Goal: Task Accomplishment & Management: Manage account settings

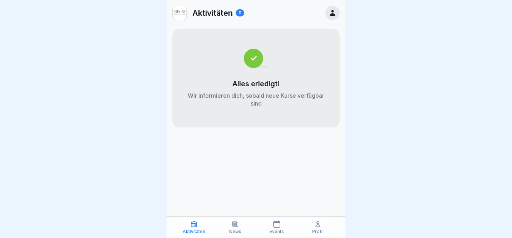
click at [309, 230] on div "Profil" at bounding box center [318, 227] width 38 height 14
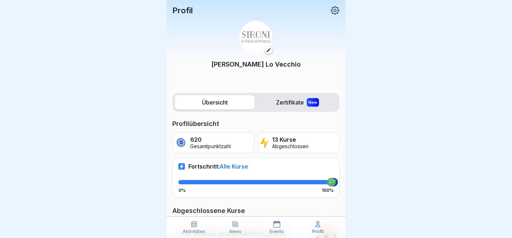
click at [267, 50] on icon at bounding box center [268, 50] width 5 height 5
click at [335, 7] on icon at bounding box center [335, 10] width 9 height 9
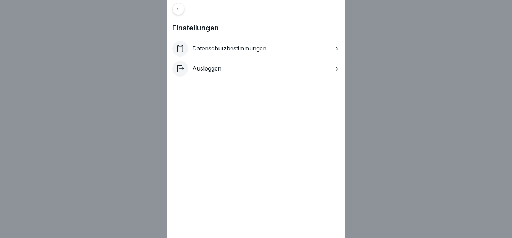
click at [336, 49] on icon at bounding box center [337, 49] width 6 height 6
click at [425, 116] on div "Einstellungen Datenschutzbestimmungen Ausloggen" at bounding box center [256, 119] width 512 height 238
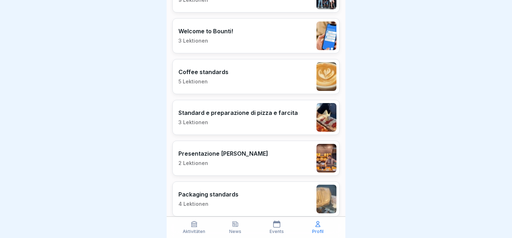
scroll to position [548, 0]
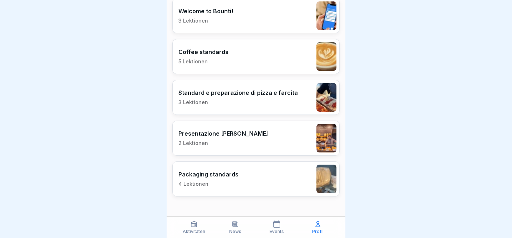
click at [192, 231] on p "Aktivitäten" at bounding box center [194, 231] width 23 height 5
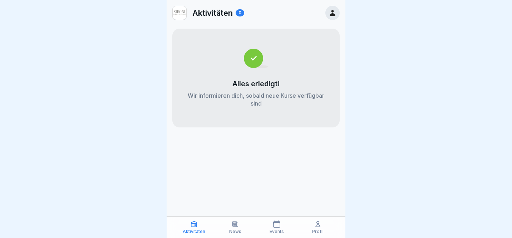
click at [314, 230] on p "Profil" at bounding box center [317, 231] width 11 height 5
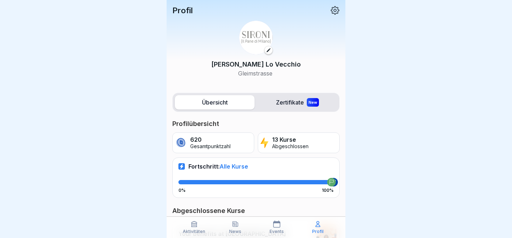
click at [337, 10] on icon at bounding box center [334, 10] width 9 height 9
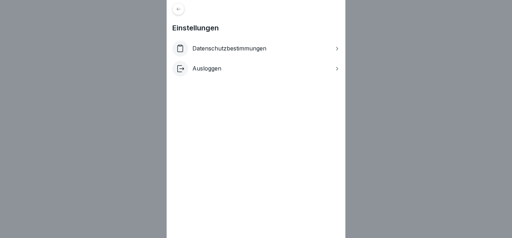
click at [247, 74] on div "Ausloggen" at bounding box center [255, 69] width 167 height 16
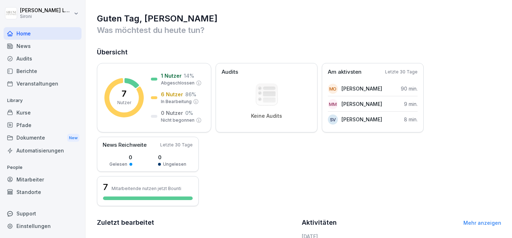
click at [29, 118] on div "Kurse" at bounding box center [43, 112] width 78 height 13
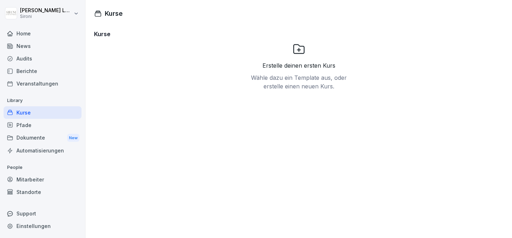
click at [29, 125] on div "Pfade" at bounding box center [43, 125] width 78 height 13
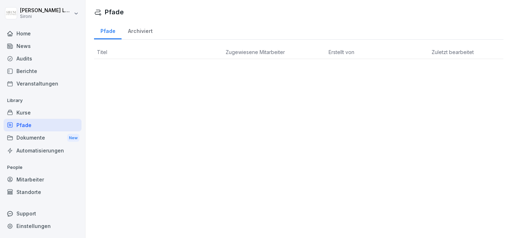
click at [39, 183] on div "Mitarbeiter" at bounding box center [43, 179] width 78 height 13
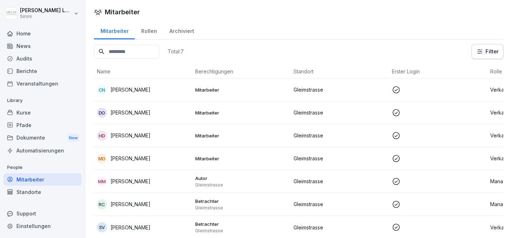
scroll to position [6, 0]
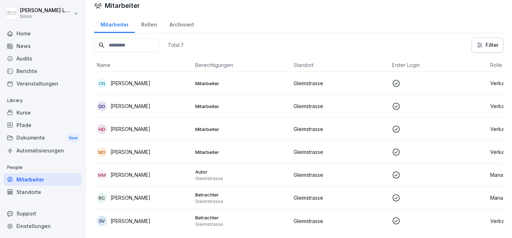
click at [201, 86] on td "Mitarbeiter" at bounding box center [241, 83] width 98 height 23
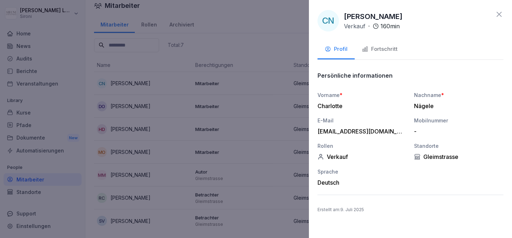
click at [383, 50] on div "Fortschritt" at bounding box center [380, 49] width 36 height 8
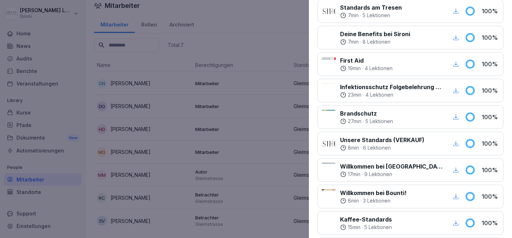
scroll to position [0, 0]
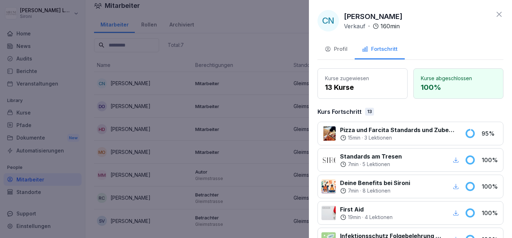
click at [500, 16] on icon at bounding box center [499, 14] width 9 height 9
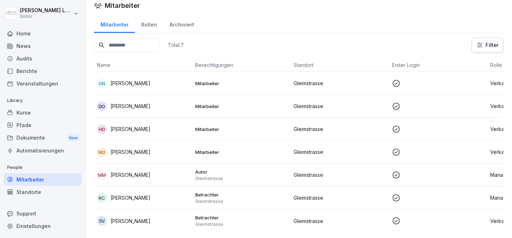
click at [40, 108] on div "Kurse" at bounding box center [43, 112] width 78 height 13
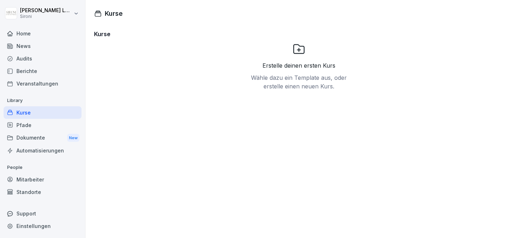
click at [46, 71] on div "Berichte" at bounding box center [43, 71] width 78 height 13
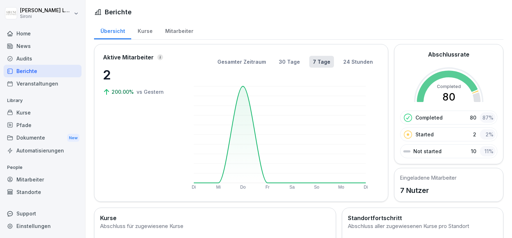
click at [189, 32] on div "Mitarbeiter" at bounding box center [179, 30] width 41 height 18
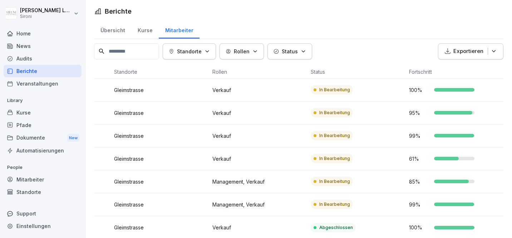
scroll to position [0, 82]
click at [414, 112] on p "95 %" at bounding box center [418, 113] width 21 height 8
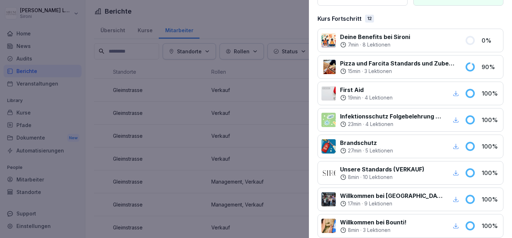
scroll to position [0, 0]
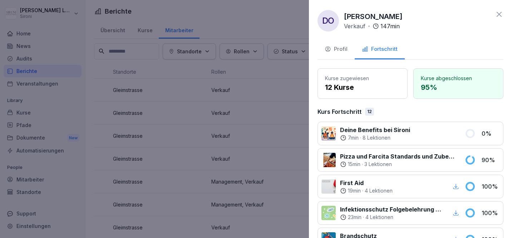
click at [501, 15] on icon at bounding box center [499, 14] width 9 height 9
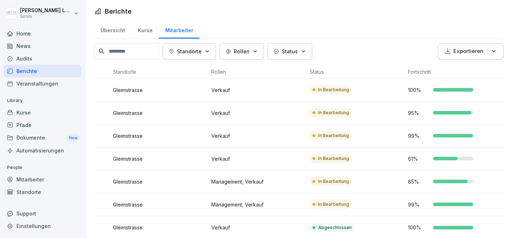
click at [374, 141] on td "In Bearbeitung" at bounding box center [356, 135] width 98 height 23
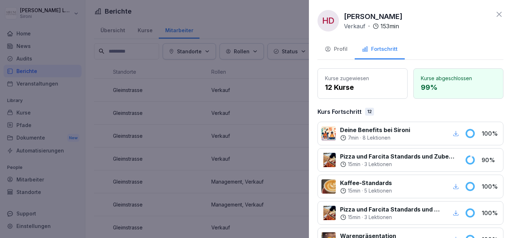
click at [498, 14] on icon at bounding box center [498, 14] width 5 height 5
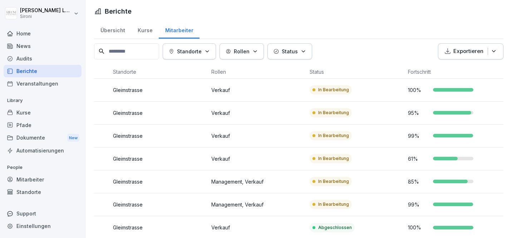
click at [386, 158] on td "In Bearbeitung" at bounding box center [356, 158] width 98 height 23
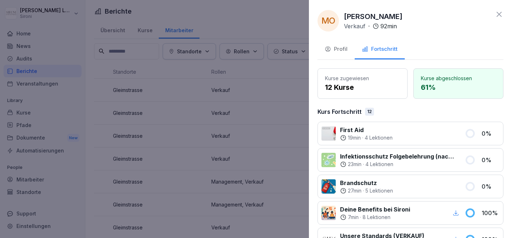
click at [500, 16] on icon at bounding box center [499, 14] width 9 height 9
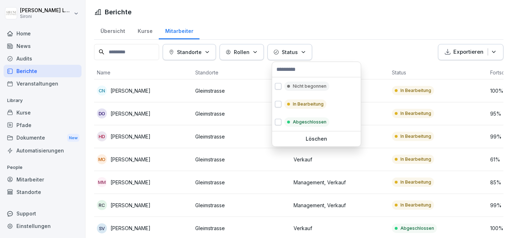
click at [301, 52] on div "Status" at bounding box center [289, 52] width 33 height 8
click at [279, 88] on button "button" at bounding box center [278, 86] width 6 height 6
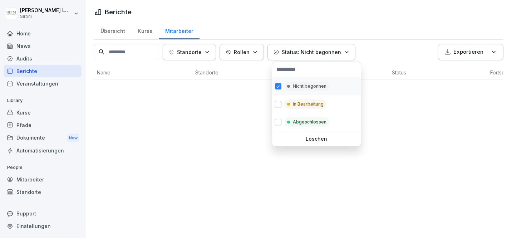
click at [279, 88] on button "button" at bounding box center [278, 86] width 6 height 6
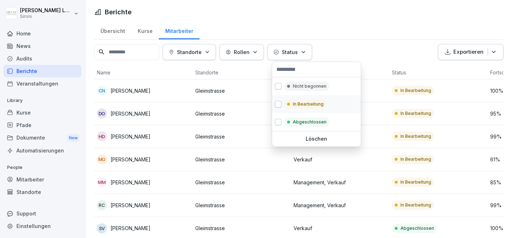
click at [279, 103] on button "button" at bounding box center [278, 104] width 6 height 6
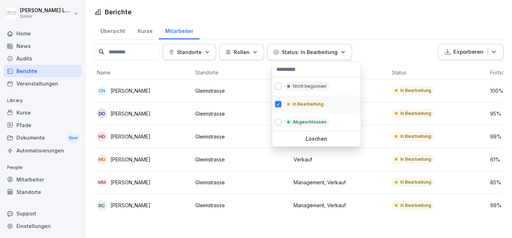
click at [279, 103] on button "button" at bounding box center [278, 104] width 6 height 6
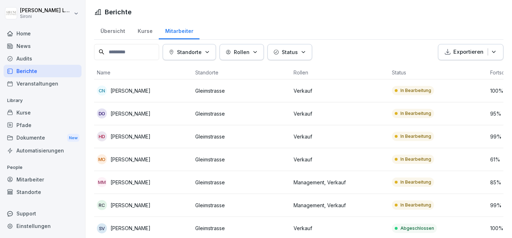
click at [338, 56] on html "Sarah Lo Vecchio Sironi Home News Audits Berichte Veranstaltungen Library Kurse…" at bounding box center [256, 119] width 512 height 238
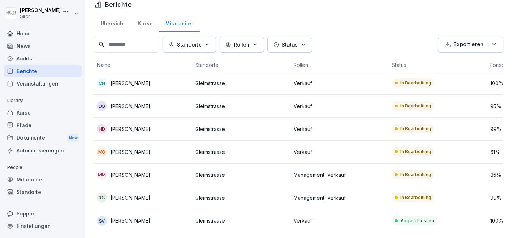
click at [256, 172] on p "Gleimstrasse" at bounding box center [241, 175] width 93 height 8
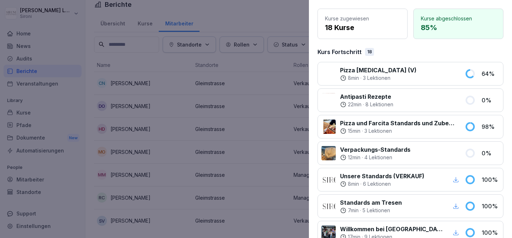
scroll to position [0, 0]
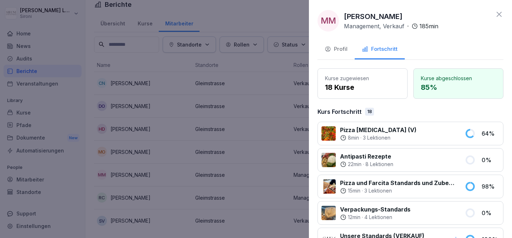
click at [498, 14] on icon at bounding box center [498, 14] width 5 height 5
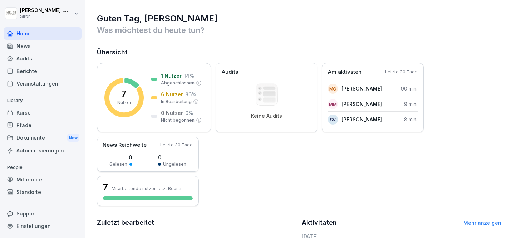
click at [26, 113] on div "Kurse" at bounding box center [43, 112] width 78 height 13
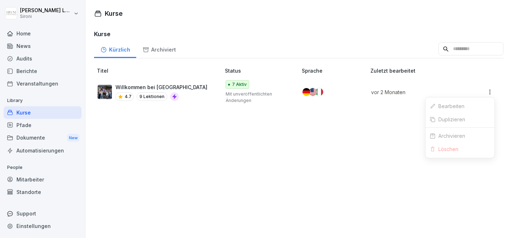
click at [489, 92] on html "[PERSON_NAME] Sironi Home News Audits Berichte Veranstaltungen Library Kurse Pf…" at bounding box center [256, 119] width 512 height 238
click at [443, 107] on link "Bearbeiten" at bounding box center [459, 105] width 69 height 13
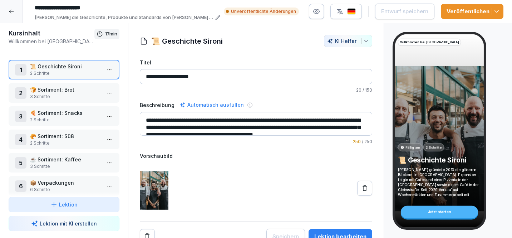
click at [12, 12] on icon at bounding box center [12, 12] width 6 height 6
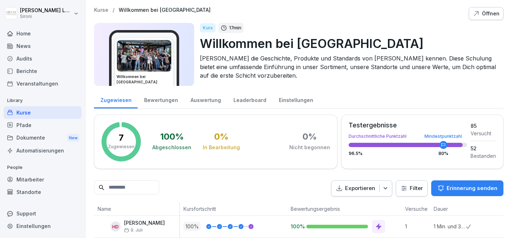
click at [25, 113] on div "Kurse" at bounding box center [43, 112] width 78 height 13
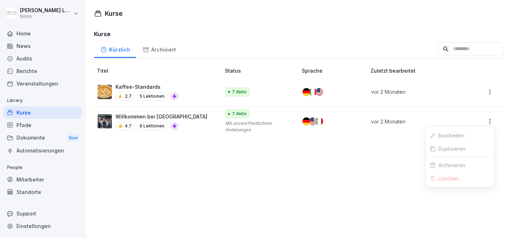
click at [491, 123] on html "[PERSON_NAME] Sironi Home News Audits Berichte Veranstaltungen Library Kurse Pf…" at bounding box center [256, 119] width 512 height 238
click at [463, 134] on link "Bearbeiten" at bounding box center [459, 135] width 69 height 13
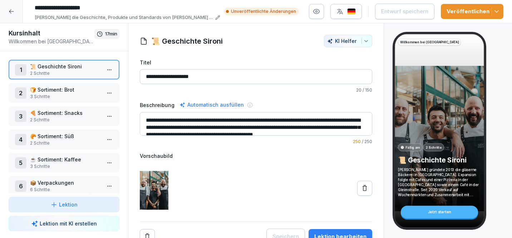
scroll to position [6, 0]
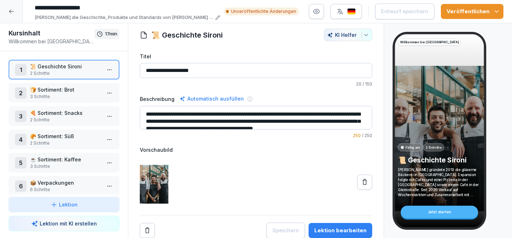
click at [332, 230] on div "Lektion bearbeiten" at bounding box center [340, 230] width 52 height 8
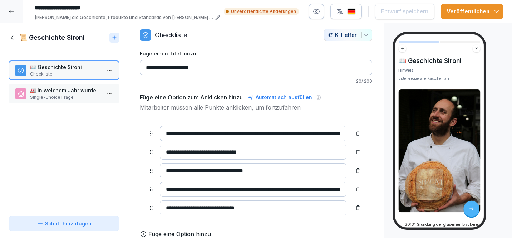
click at [260, 153] on input "**********" at bounding box center [253, 151] width 187 height 15
click at [79, 152] on div "📖 Geschichte Sironi Checkliste 🏭 In welchem Jahr wurde die gläserne Bäckerei vo…" at bounding box center [64, 132] width 128 height 161
click at [11, 36] on icon at bounding box center [13, 38] width 8 height 8
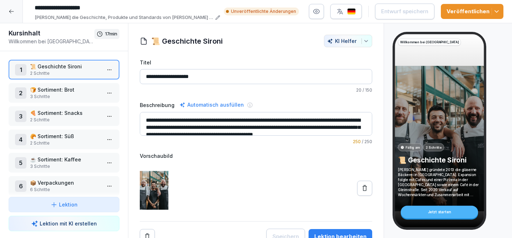
click at [10, 12] on icon at bounding box center [12, 12] width 6 height 6
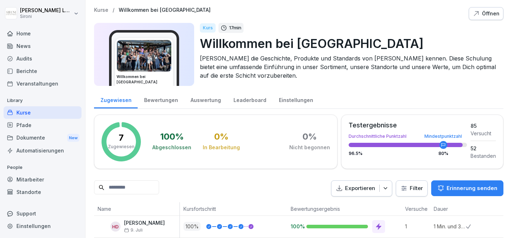
click at [34, 112] on div "Kurse" at bounding box center [43, 112] width 78 height 13
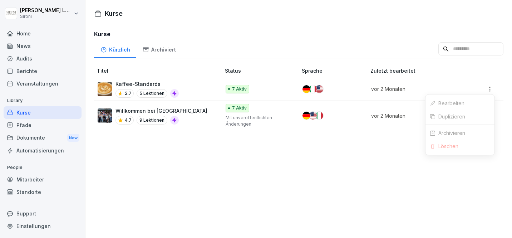
click at [489, 89] on html "[PERSON_NAME] Sironi Home News Audits Berichte Veranstaltungen Library Kurse Pf…" at bounding box center [256, 119] width 512 height 238
click at [459, 103] on link "Bearbeiten" at bounding box center [459, 102] width 69 height 13
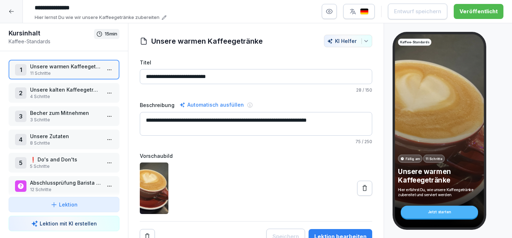
scroll to position [6, 0]
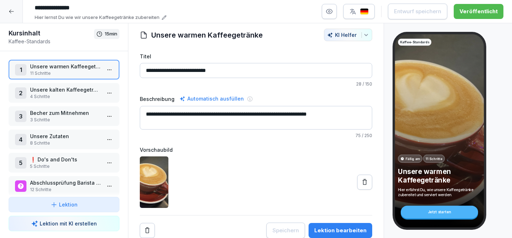
click at [339, 229] on div "Lektion bearbeiten" at bounding box center [340, 230] width 52 height 8
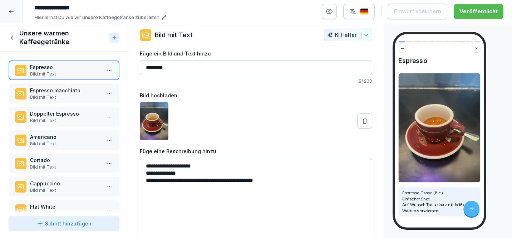
click at [13, 11] on icon at bounding box center [12, 12] width 6 height 6
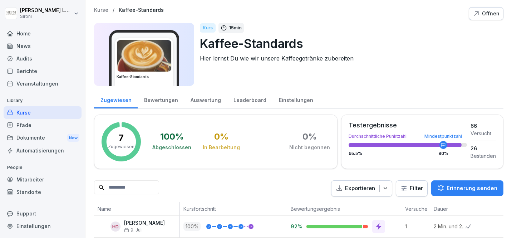
click at [23, 114] on div "Kurse" at bounding box center [43, 112] width 78 height 13
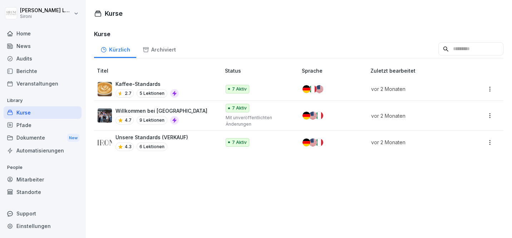
click at [490, 90] on html "[PERSON_NAME] Sironi Home News Audits Berichte Veranstaltungen Library Kurse Pf…" at bounding box center [256, 119] width 512 height 238
click at [471, 116] on div "Duplizieren" at bounding box center [459, 116] width 69 height 13
click at [491, 90] on html "[PERSON_NAME] Sironi Home News Audits Berichte Veranstaltungen Library Kurse Pf…" at bounding box center [256, 119] width 512 height 238
click at [452, 101] on link "Bearbeiten" at bounding box center [459, 102] width 69 height 13
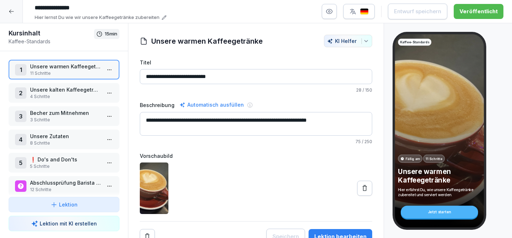
click at [12, 10] on icon at bounding box center [12, 12] width 6 height 6
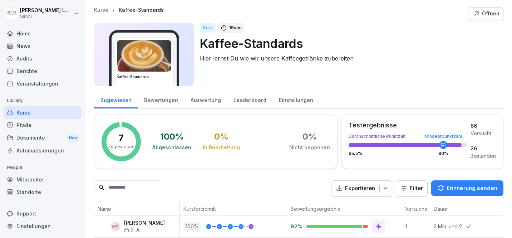
click at [25, 114] on div "Kurse" at bounding box center [43, 112] width 78 height 13
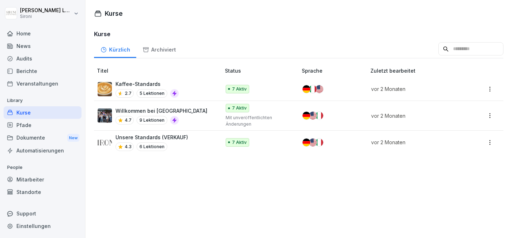
click at [493, 89] on html "[PERSON_NAME] Sironi Home News Audits Berichte Veranstaltungen Library Kurse Pf…" at bounding box center [256, 119] width 512 height 238
click at [468, 103] on link "Bearbeiten" at bounding box center [459, 102] width 69 height 13
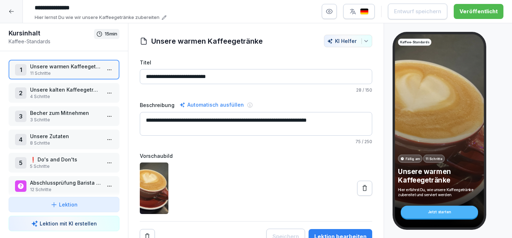
click at [231, 79] on input "**********" at bounding box center [256, 76] width 232 height 15
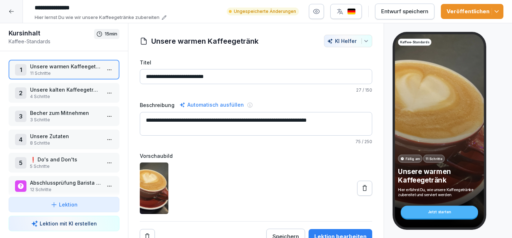
type input "**********"
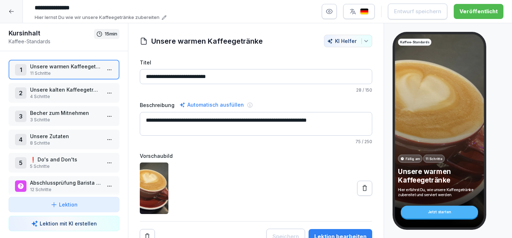
click at [348, 121] on textarea "**********" at bounding box center [256, 124] width 232 height 24
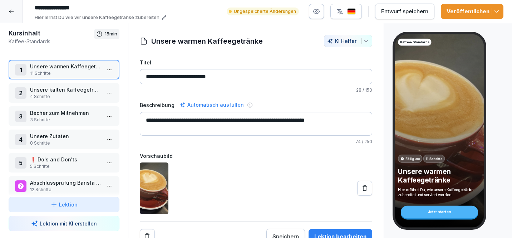
type textarea "**********"
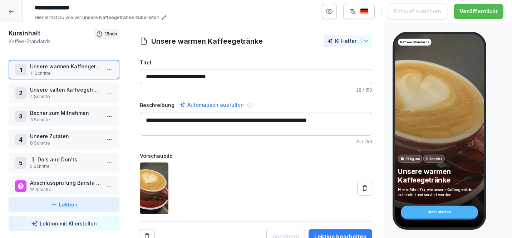
scroll to position [6, 0]
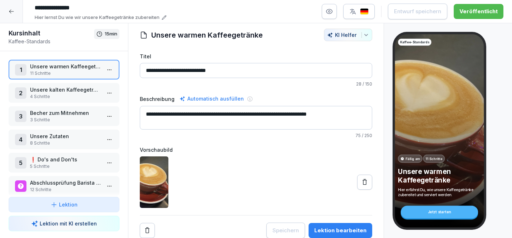
click at [12, 11] on icon at bounding box center [12, 12] width 6 height 6
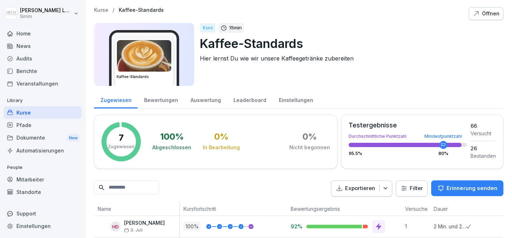
click at [30, 111] on div "Kurse" at bounding box center [43, 112] width 78 height 13
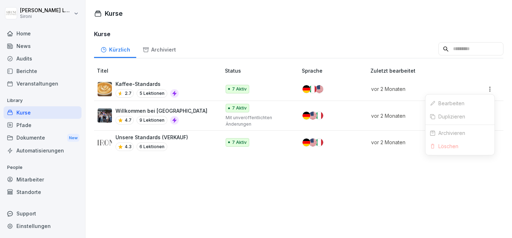
click at [489, 89] on html "[PERSON_NAME] Sironi Home News Audits Berichte Veranstaltungen Library Kurse Pf…" at bounding box center [256, 119] width 512 height 238
click at [127, 184] on html "[PERSON_NAME] Sironi Home News Audits Berichte Veranstaltungen Library Kurse Pf…" at bounding box center [256, 119] width 512 height 238
click at [488, 90] on html "[PERSON_NAME] Sironi Home News Audits Berichte Veranstaltungen Library Kurse Pf…" at bounding box center [256, 119] width 512 height 238
click at [385, 206] on html "[PERSON_NAME] Sironi Home News Audits Berichte Veranstaltungen Library Kurse Pf…" at bounding box center [256, 119] width 512 height 238
click at [490, 87] on html "[PERSON_NAME] Sironi Home News Audits Berichte Veranstaltungen Library Kurse Pf…" at bounding box center [256, 119] width 512 height 238
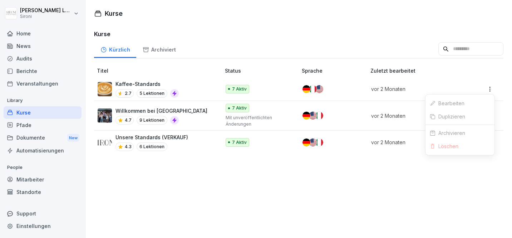
click at [458, 104] on link "Bearbeiten" at bounding box center [459, 102] width 69 height 13
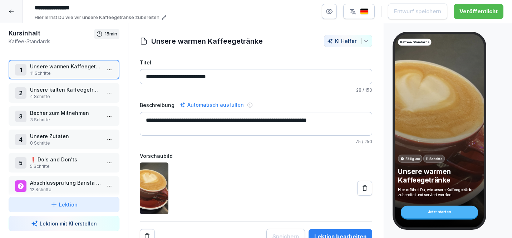
scroll to position [6, 0]
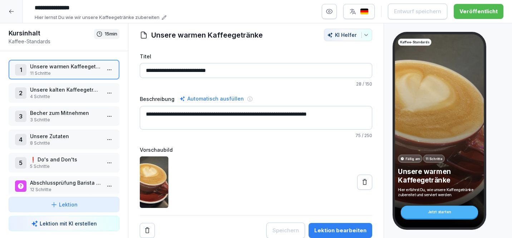
click at [68, 89] on p "Unsere kalten Kaffeegetränke" at bounding box center [65, 90] width 71 height 8
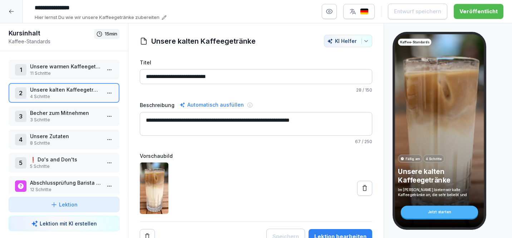
click at [64, 116] on p "3 Schritte" at bounding box center [65, 119] width 71 height 6
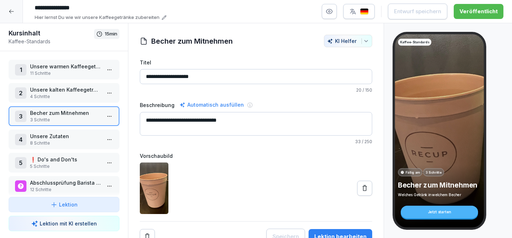
click at [64, 71] on p "11 Schritte" at bounding box center [65, 73] width 71 height 6
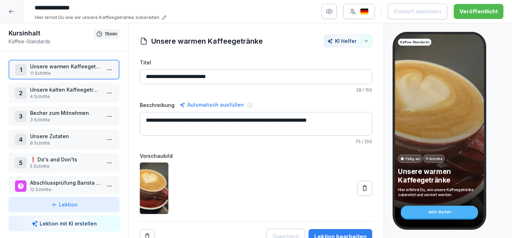
scroll to position [6, 0]
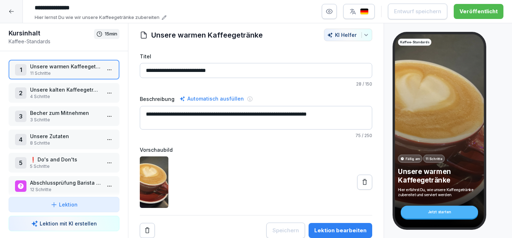
click at [15, 7] on div at bounding box center [11, 11] width 23 height 23
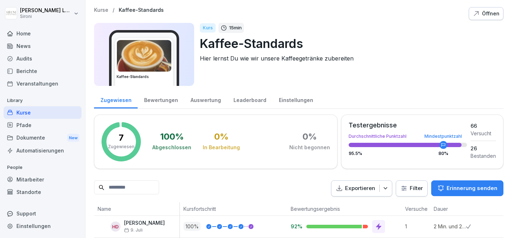
click at [27, 33] on div "Home" at bounding box center [43, 33] width 78 height 13
